Goal: Task Accomplishment & Management: Use online tool/utility

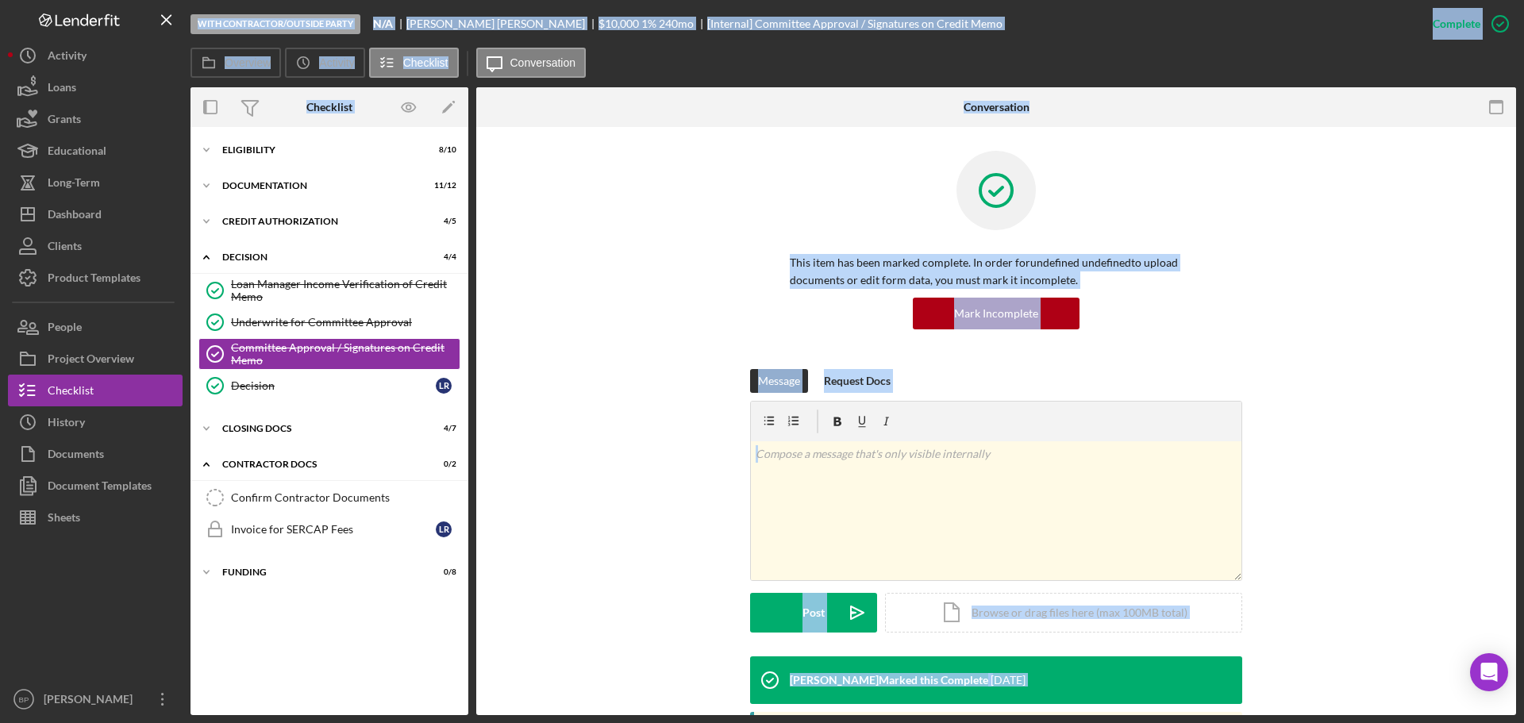
scroll to position [270, 0]
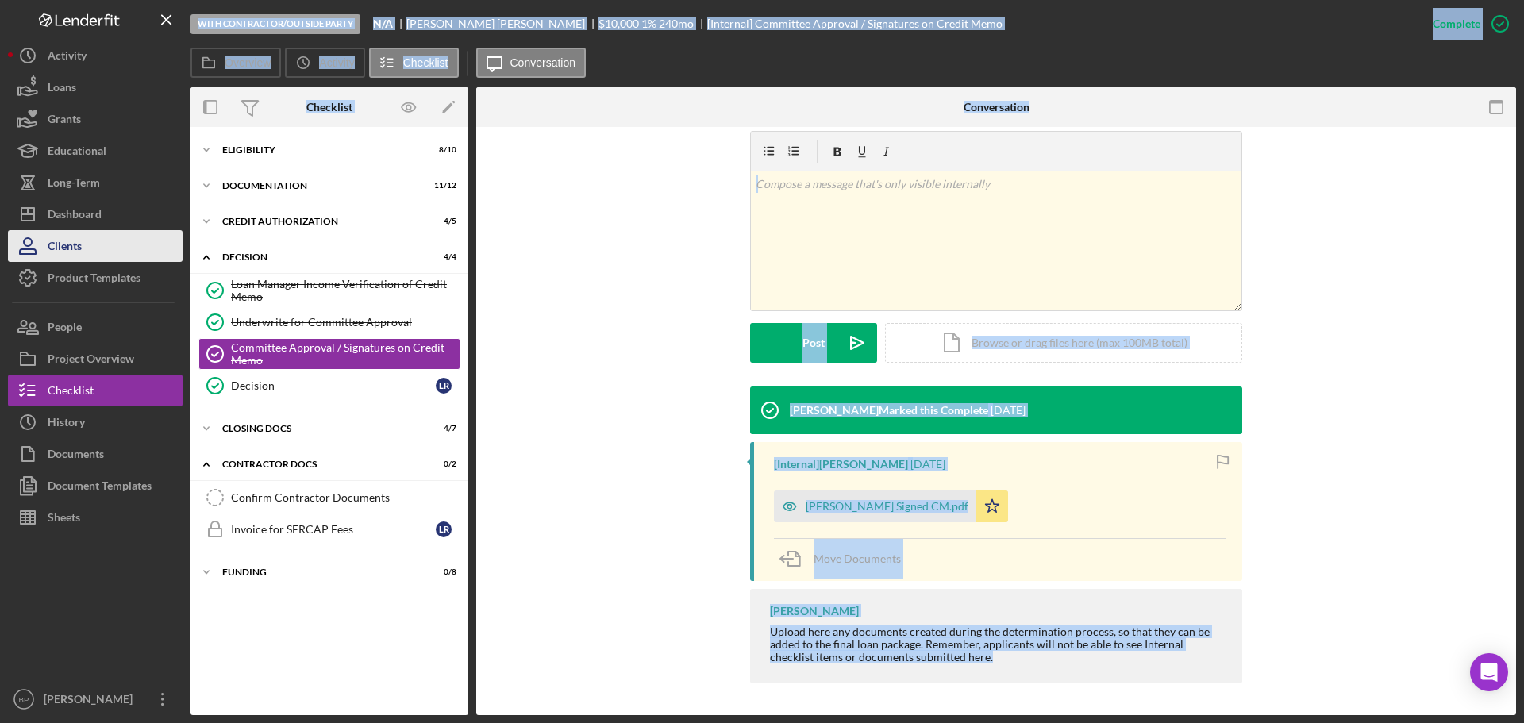
click at [79, 248] on div "Clients" at bounding box center [65, 248] width 34 height 36
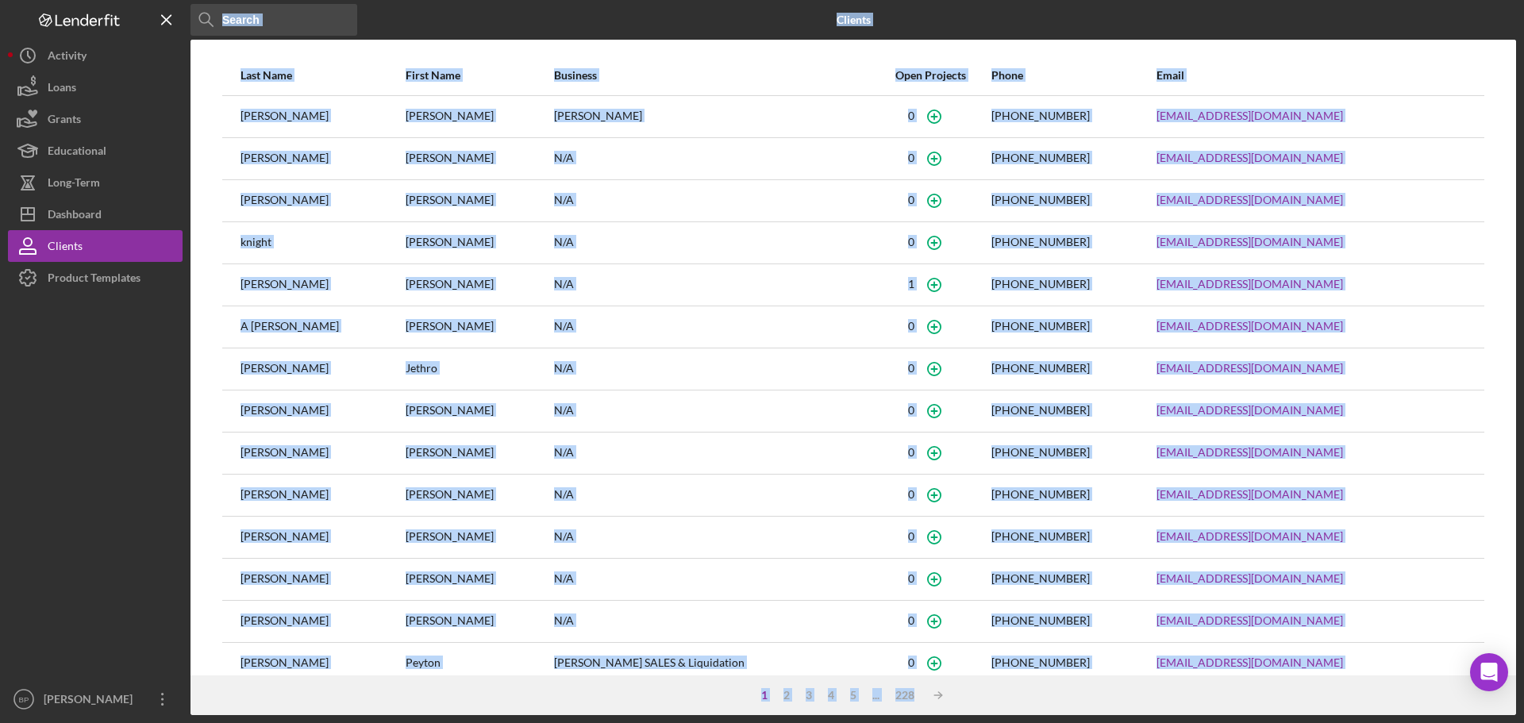
click at [280, 24] on input at bounding box center [274, 20] width 167 height 32
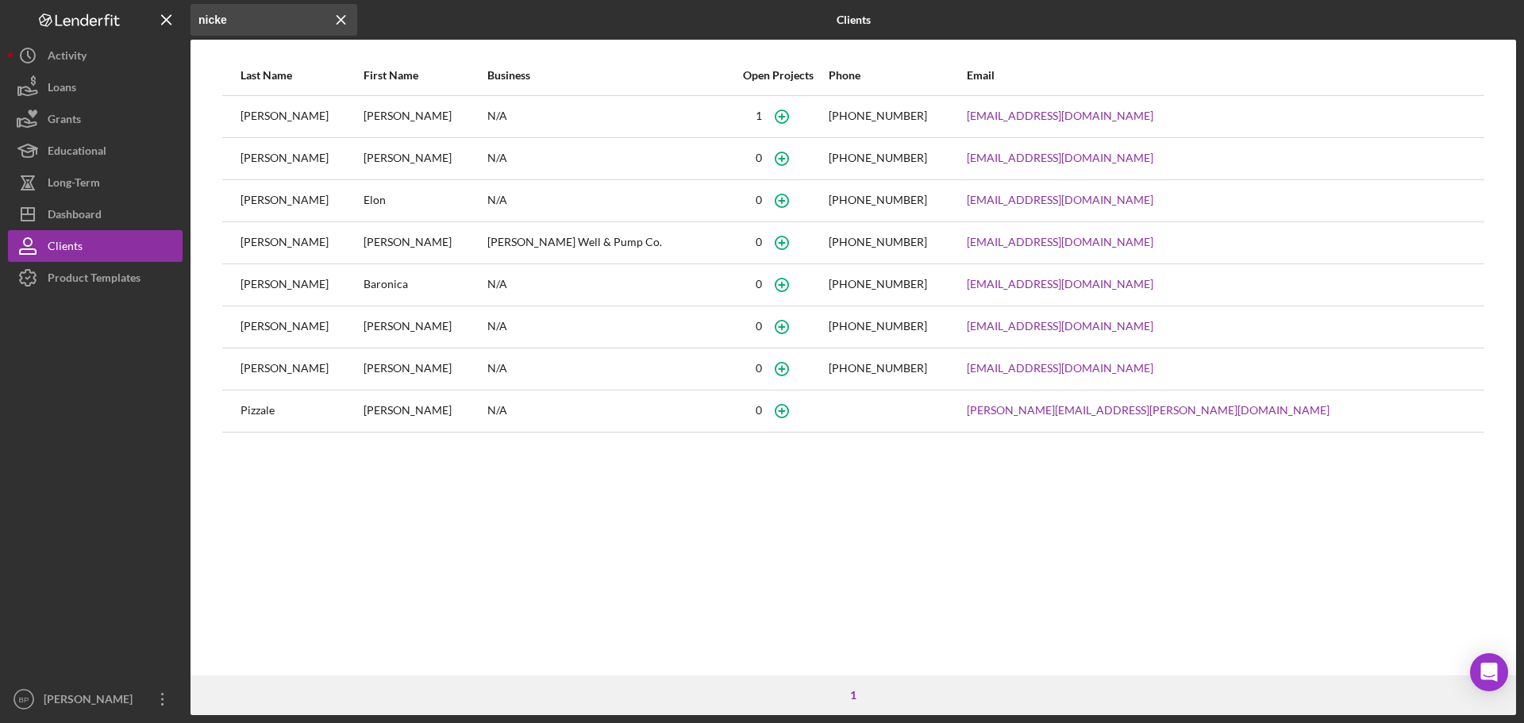
type input "nicke"
click at [260, 123] on div "[PERSON_NAME]" at bounding box center [301, 117] width 121 height 40
click at [260, 118] on div "[PERSON_NAME]" at bounding box center [301, 117] width 121 height 40
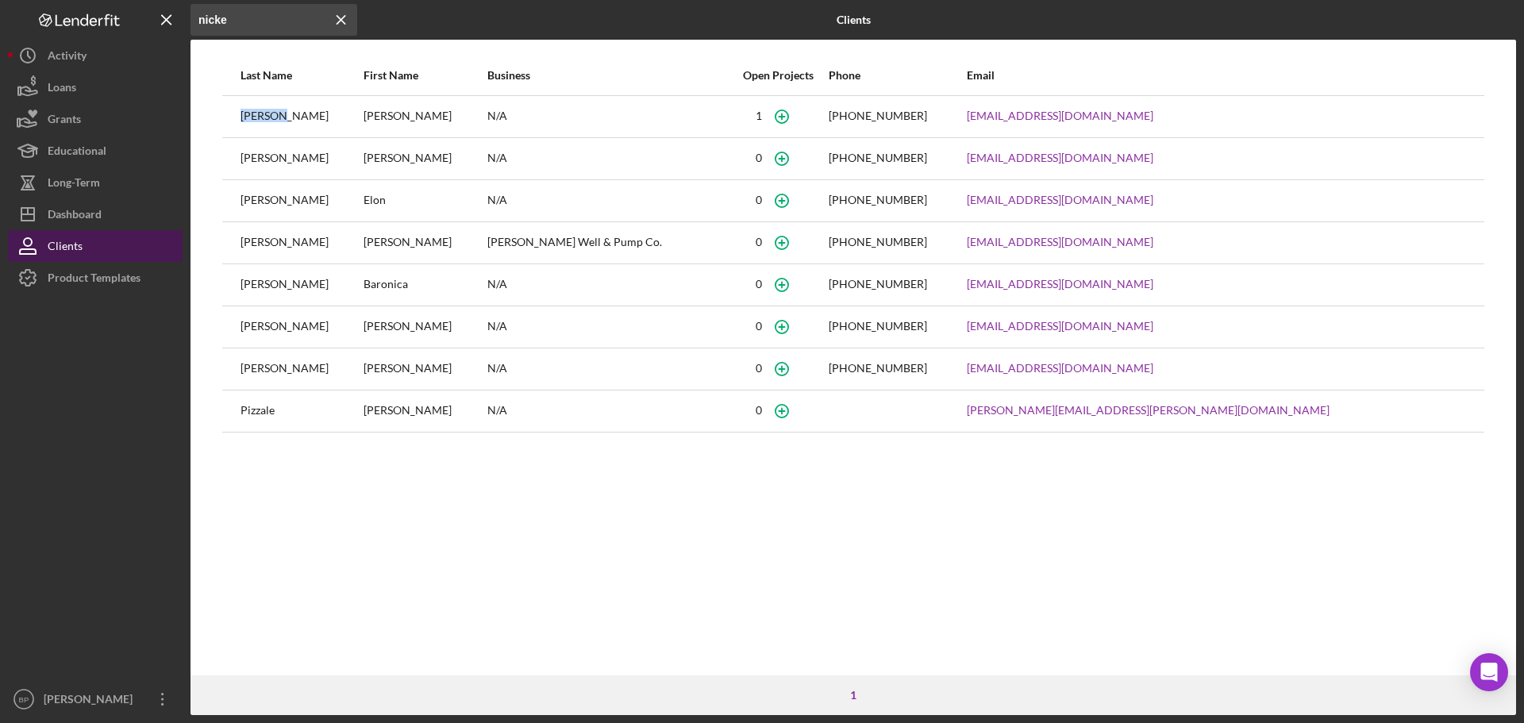
click at [83, 243] on button "Clients" at bounding box center [95, 246] width 175 height 32
click at [87, 218] on div "Dashboard" at bounding box center [75, 216] width 54 height 36
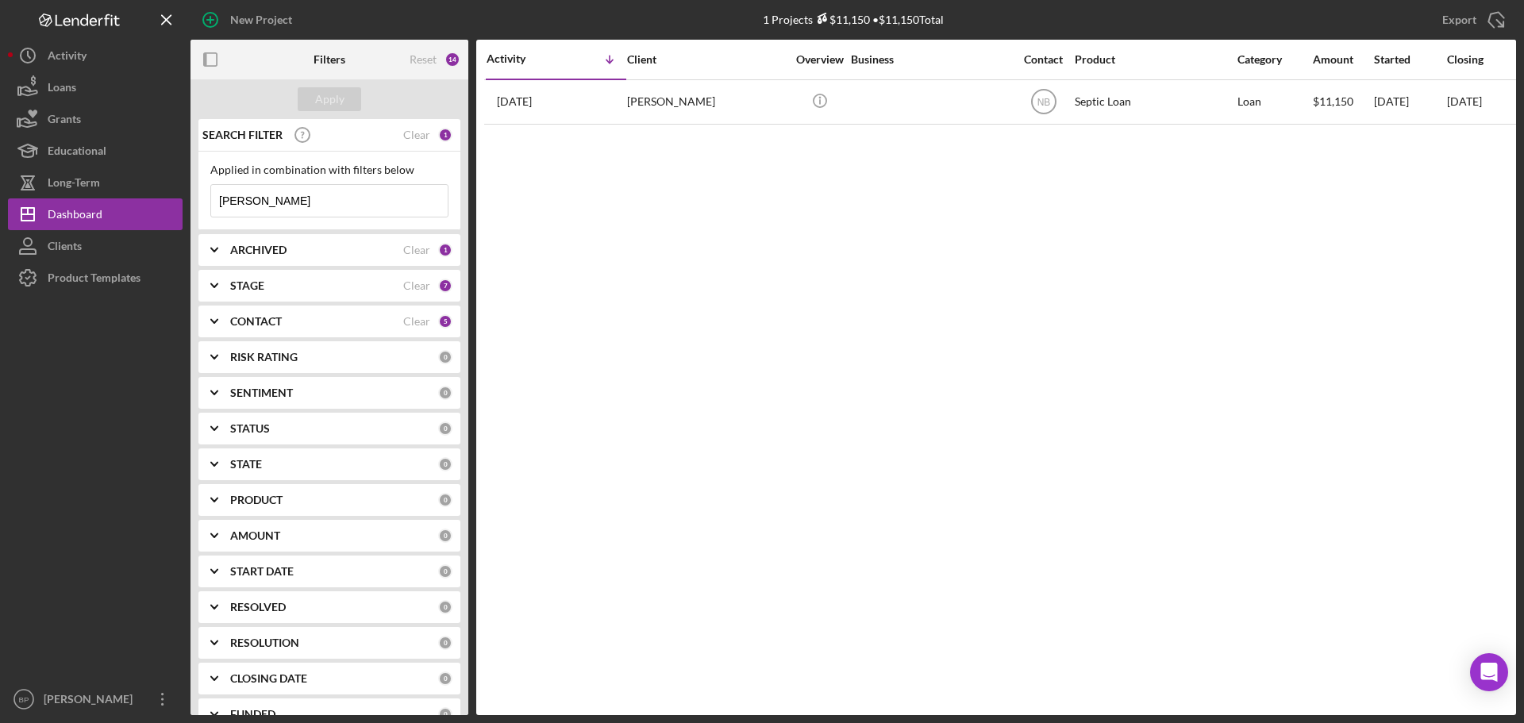
click at [259, 202] on input "[PERSON_NAME]" at bounding box center [329, 201] width 237 height 32
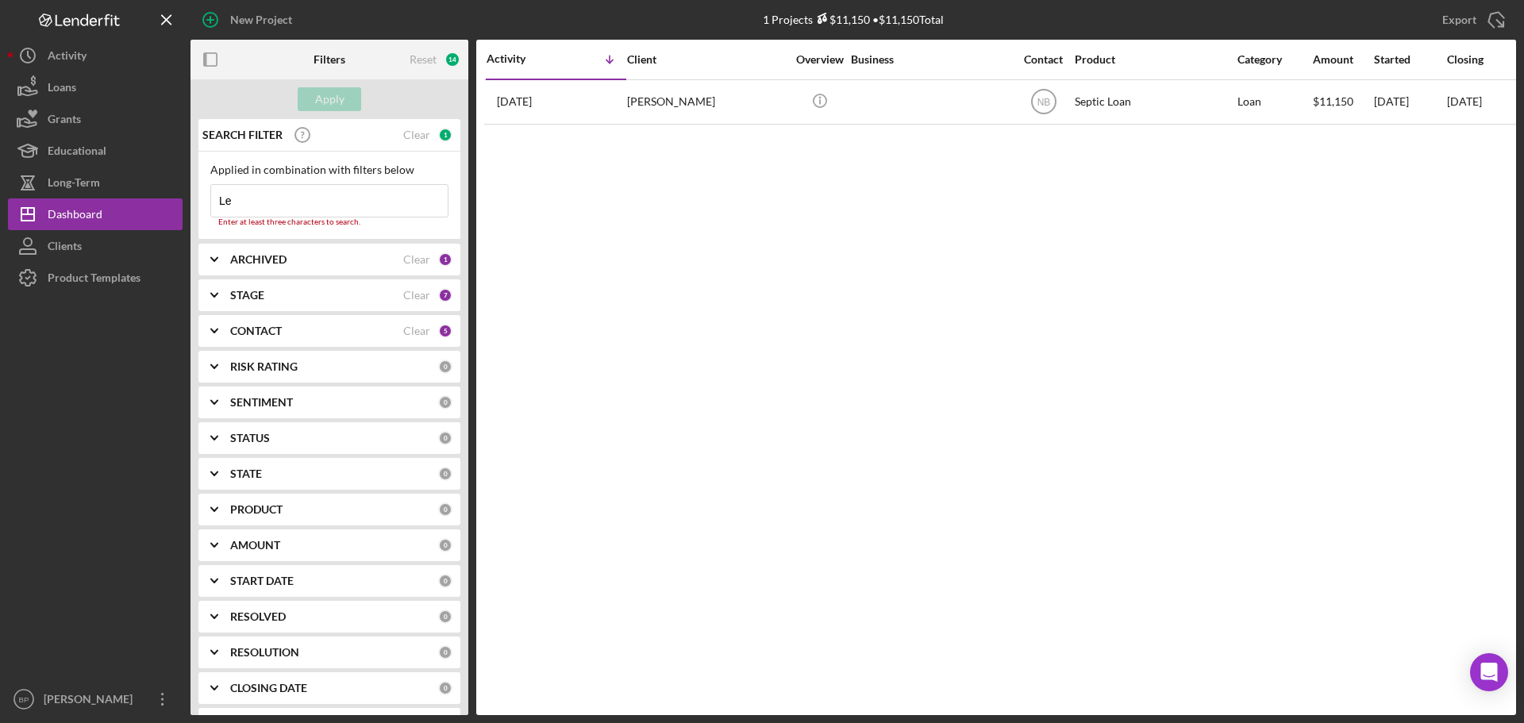
type input "L"
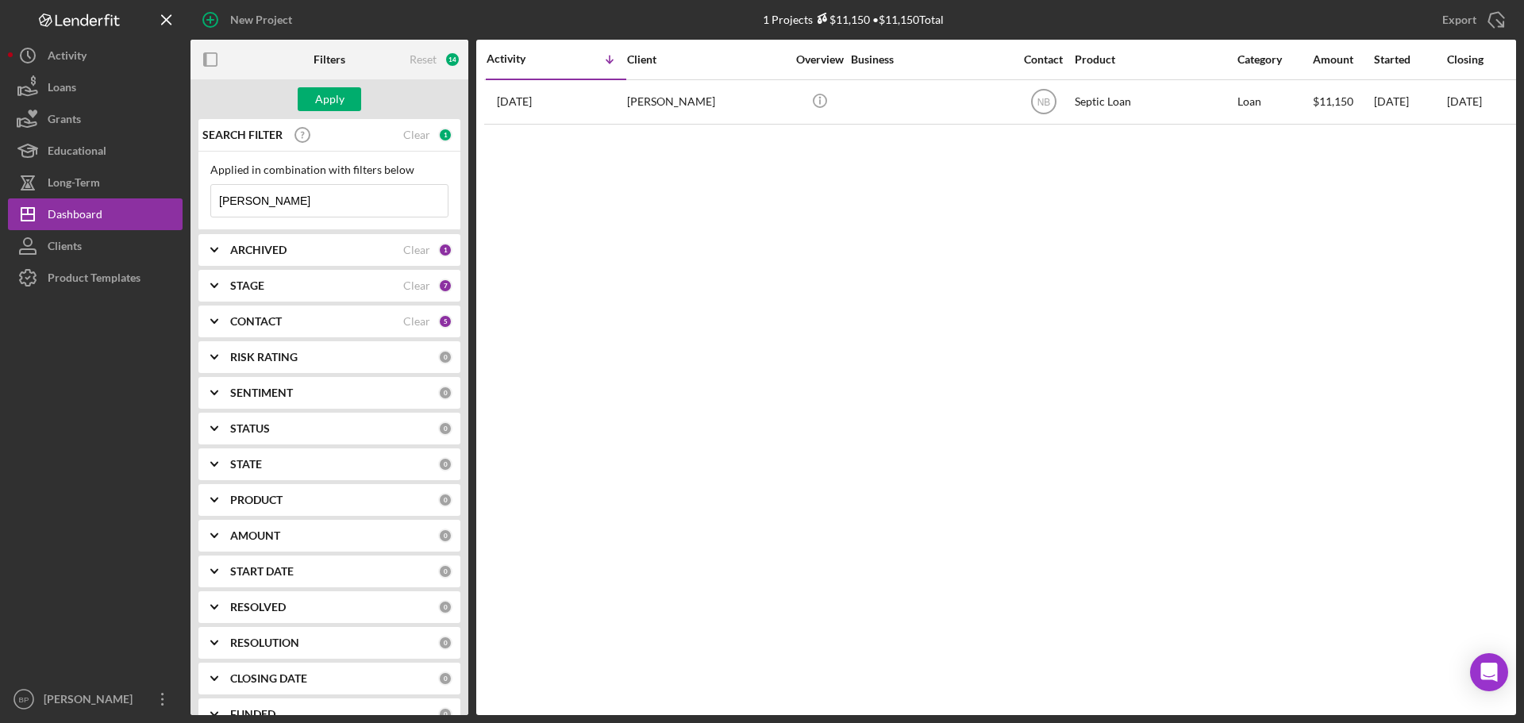
type input "[PERSON_NAME]"
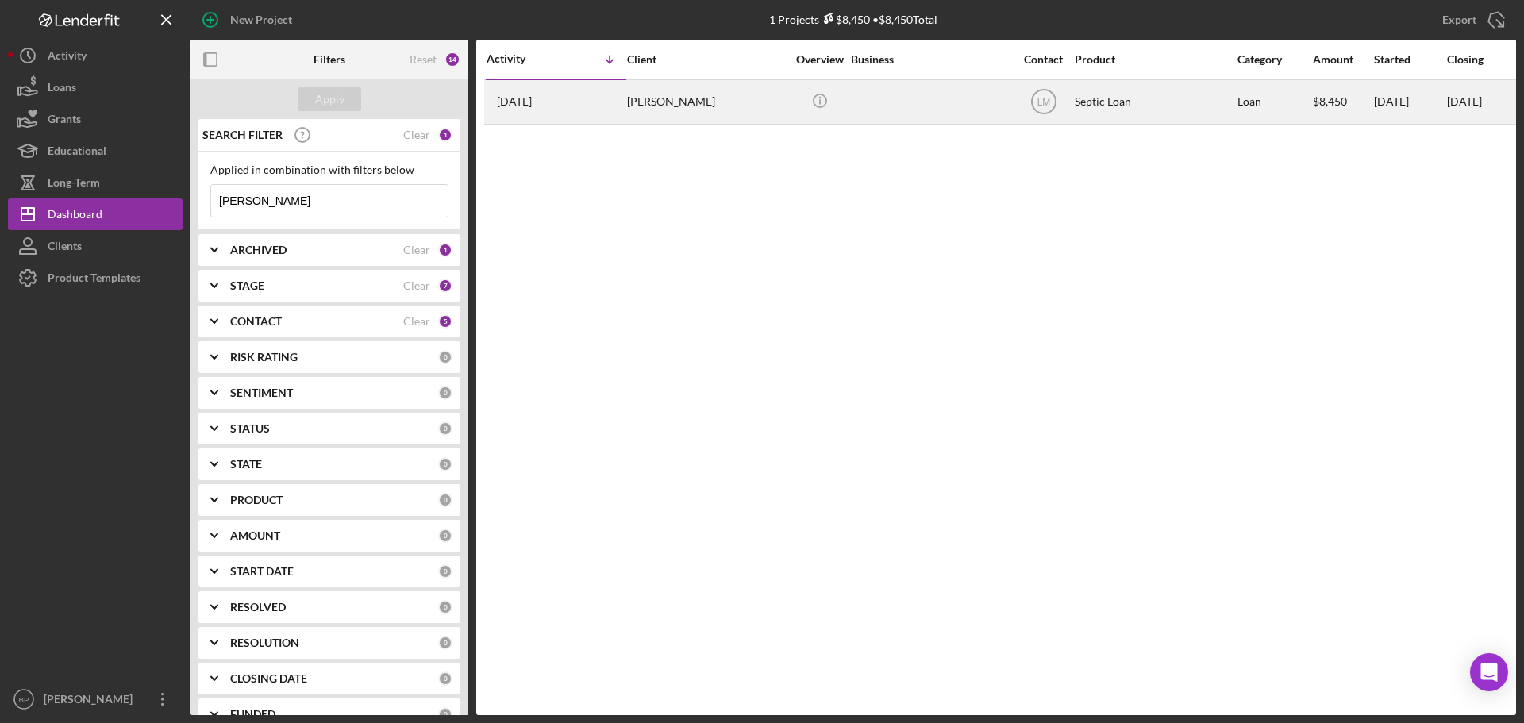
click at [531, 95] on time "[DATE]" at bounding box center [514, 101] width 35 height 13
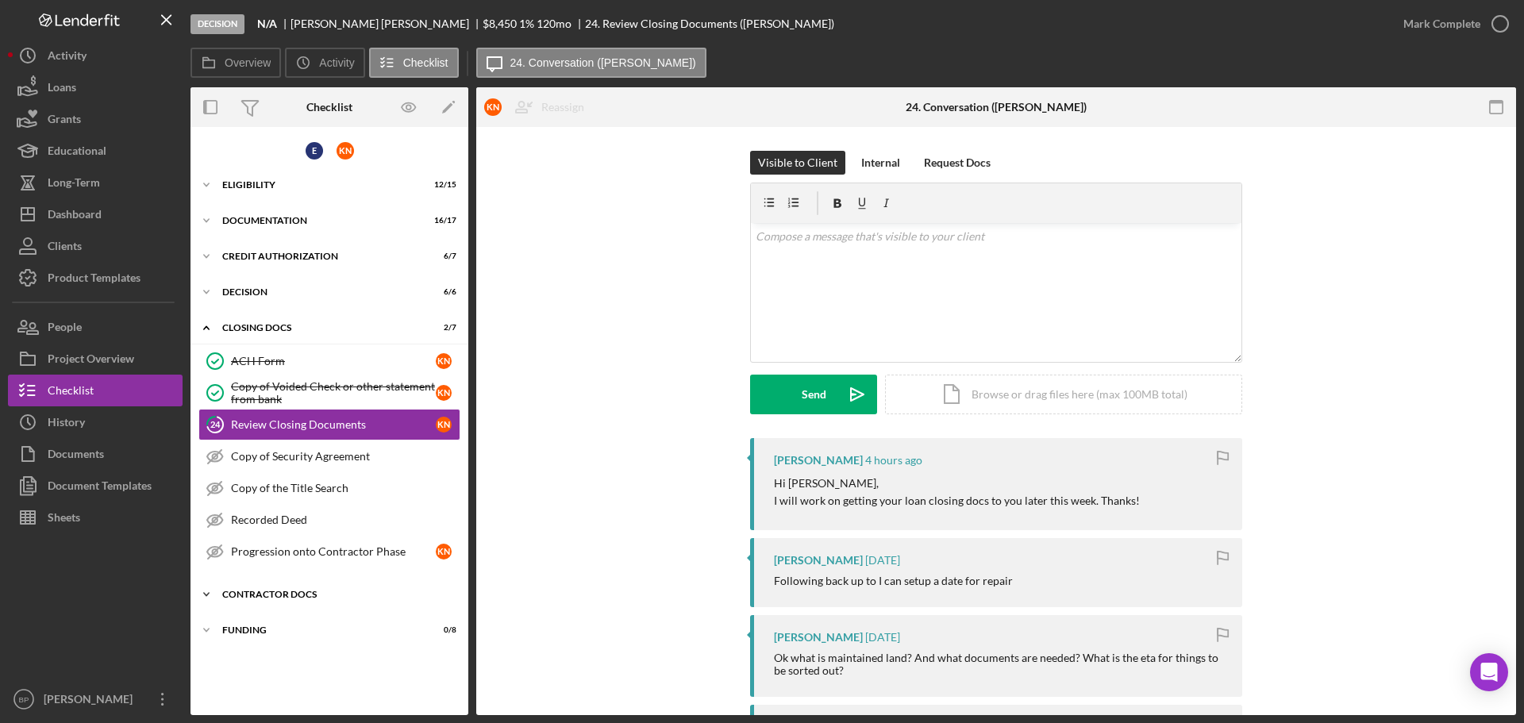
click at [258, 593] on div "Contractor Docs" at bounding box center [335, 595] width 226 height 10
click at [241, 286] on div "Icon/Expander Decision 6 / 6" at bounding box center [330, 292] width 278 height 32
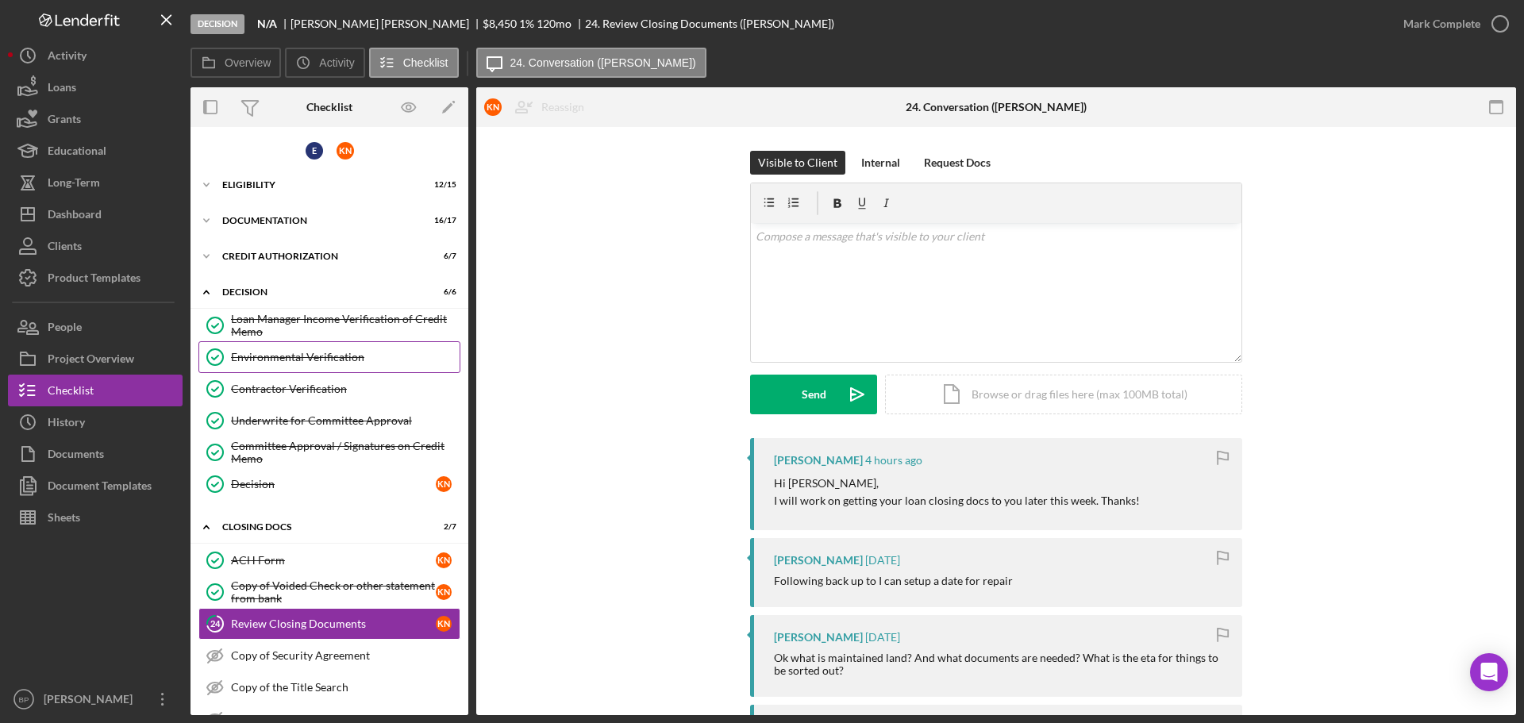
click at [332, 360] on div "Environmental Verification" at bounding box center [345, 357] width 229 height 13
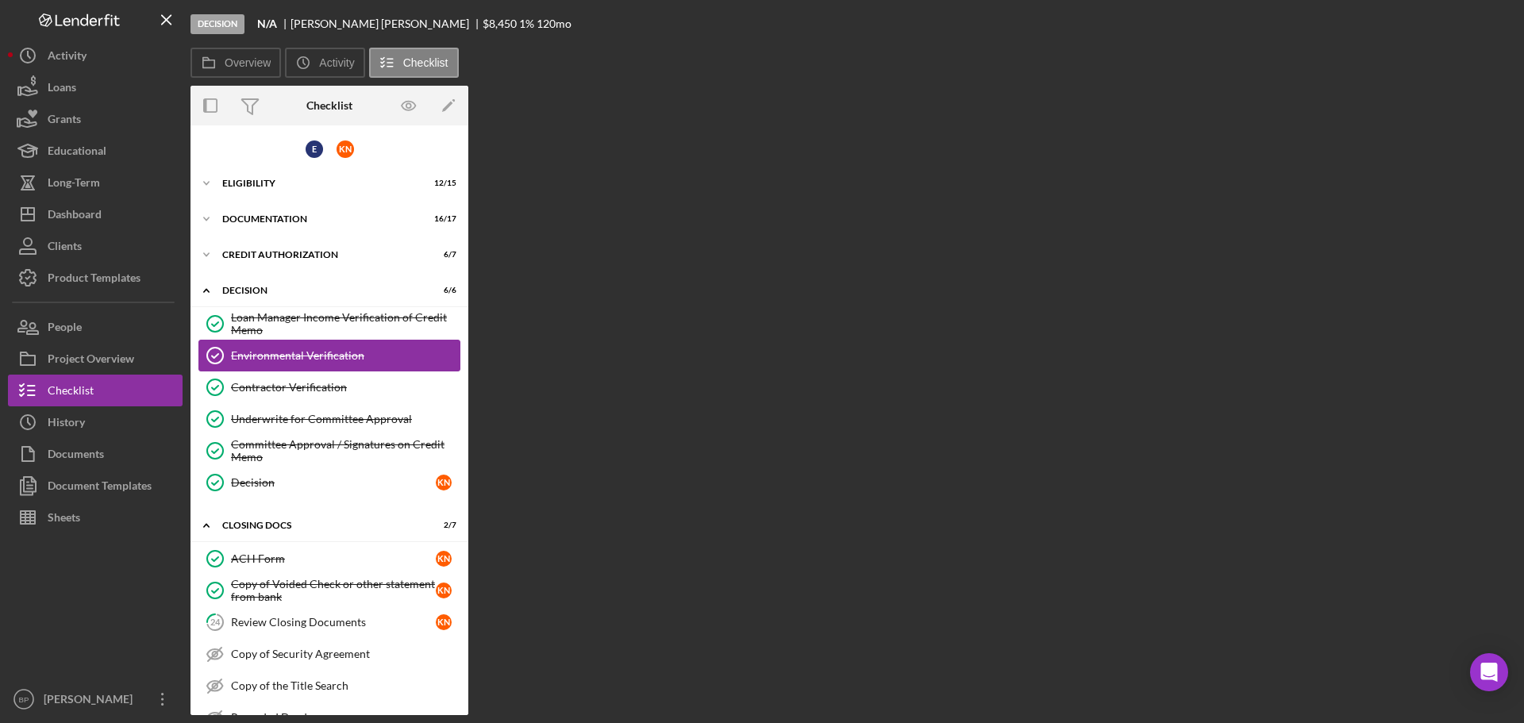
click at [332, 360] on div "Environmental Verification" at bounding box center [345, 355] width 229 height 13
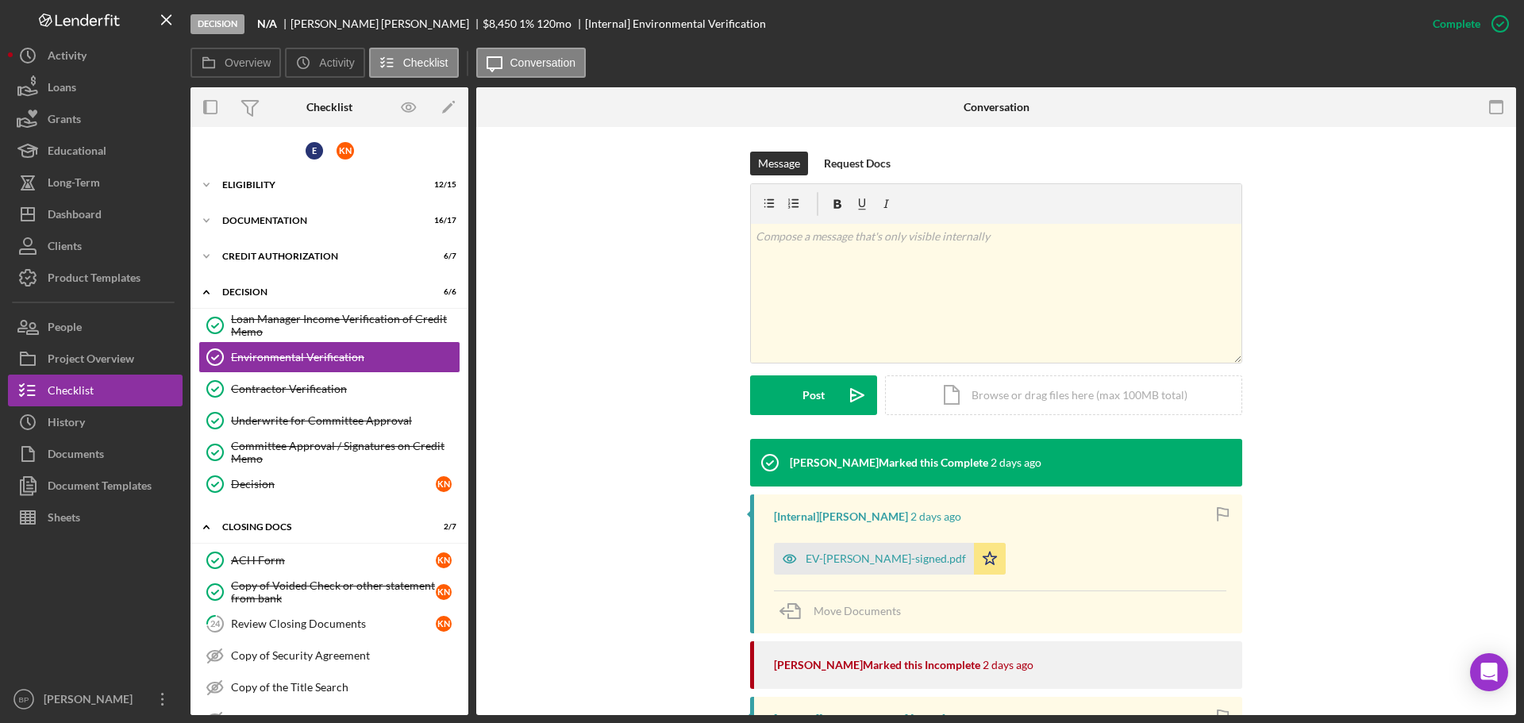
scroll to position [244, 0]
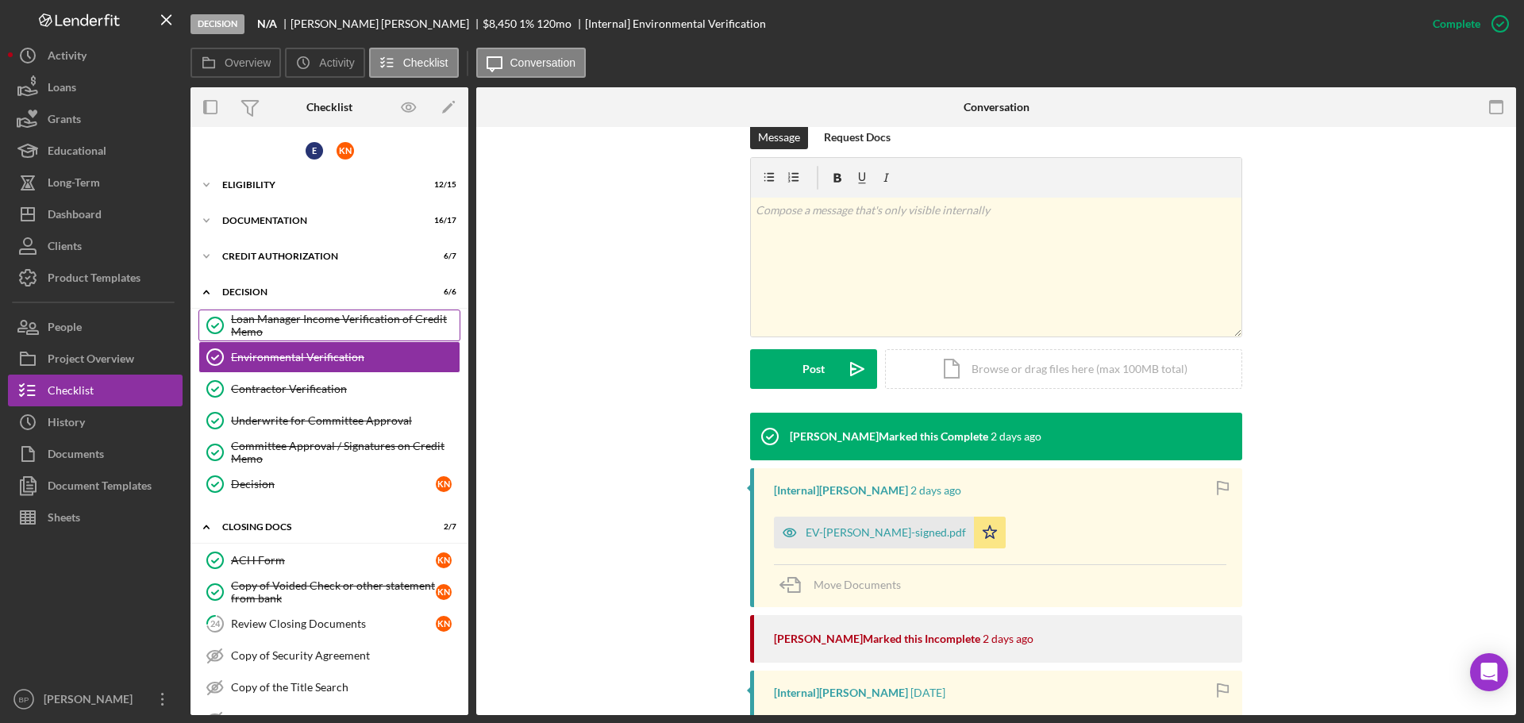
click at [325, 325] on div "Loan Manager Income Verification of Credit Memo" at bounding box center [345, 325] width 229 height 25
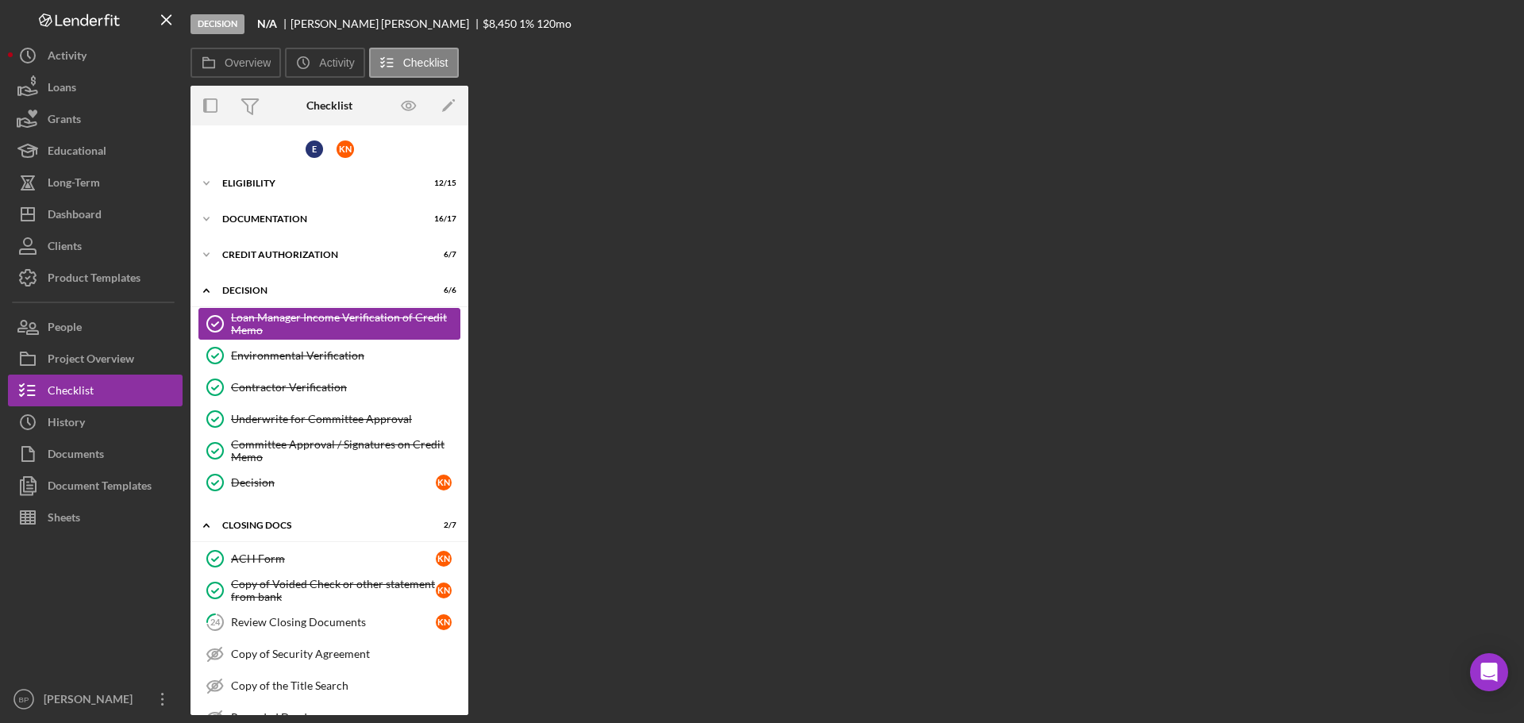
click at [325, 325] on div "Loan Manager Income Verification of Credit Memo" at bounding box center [345, 323] width 229 height 25
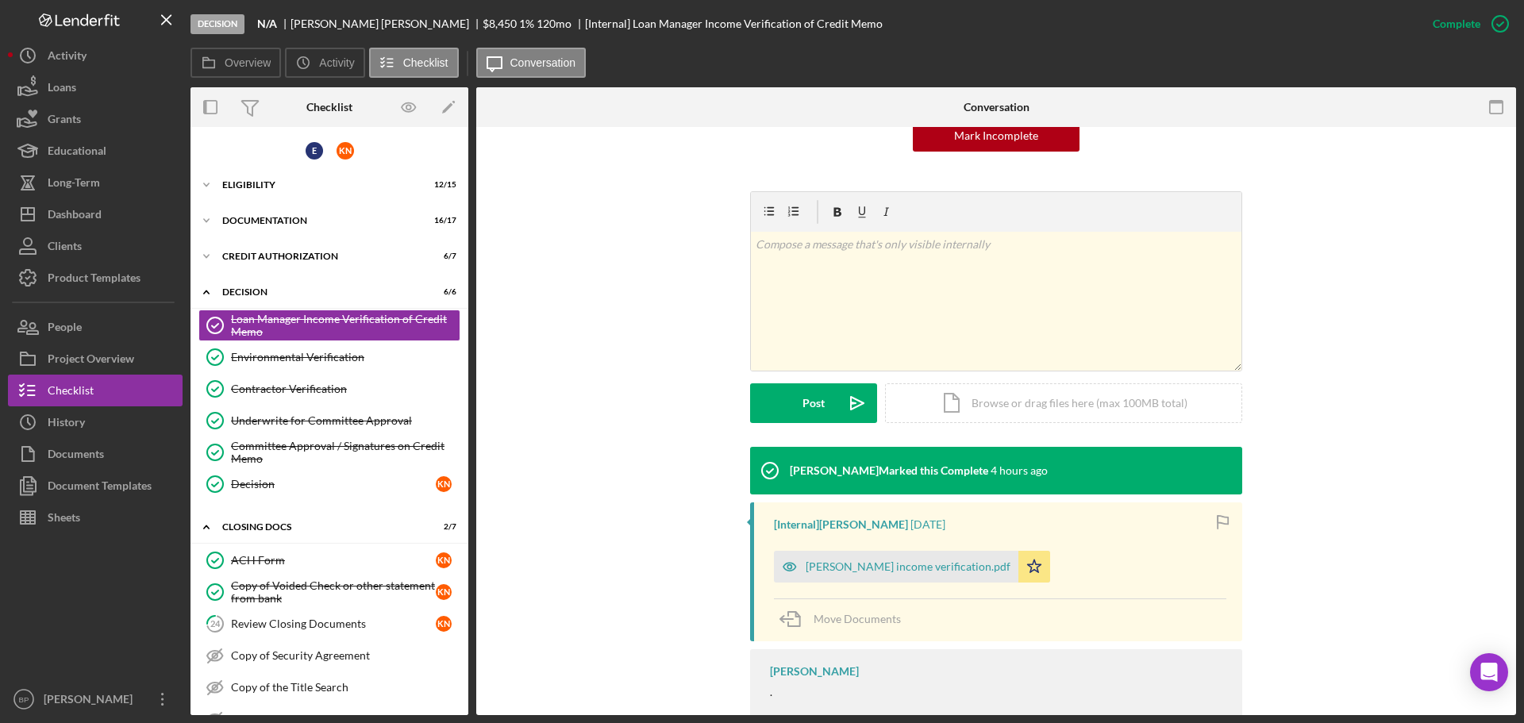
scroll to position [187, 0]
